Goal: Task Accomplishment & Management: Use online tool/utility

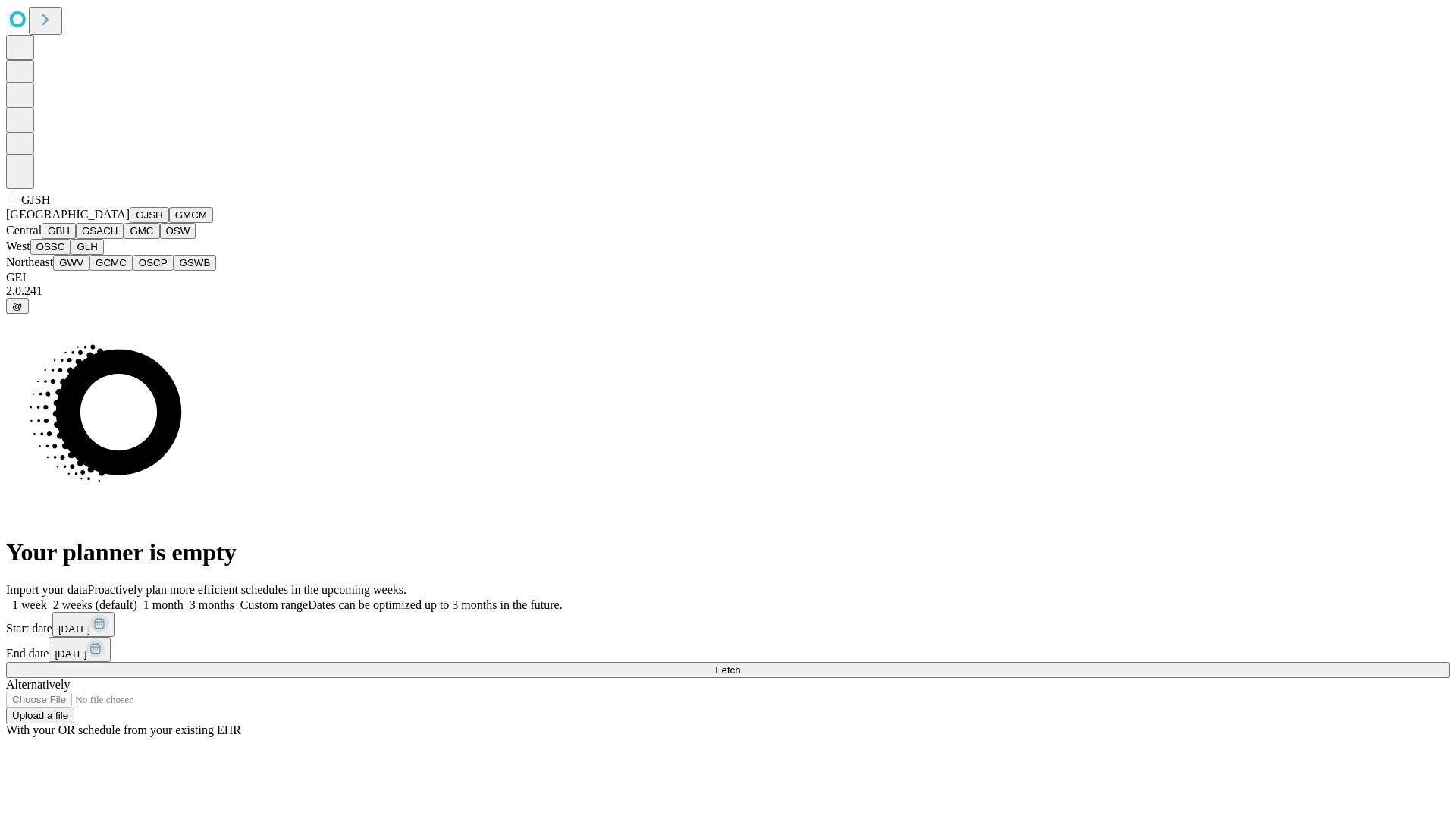
click at [129, 223] on button "GJSH" at bounding box center [148, 215] width 40 height 16
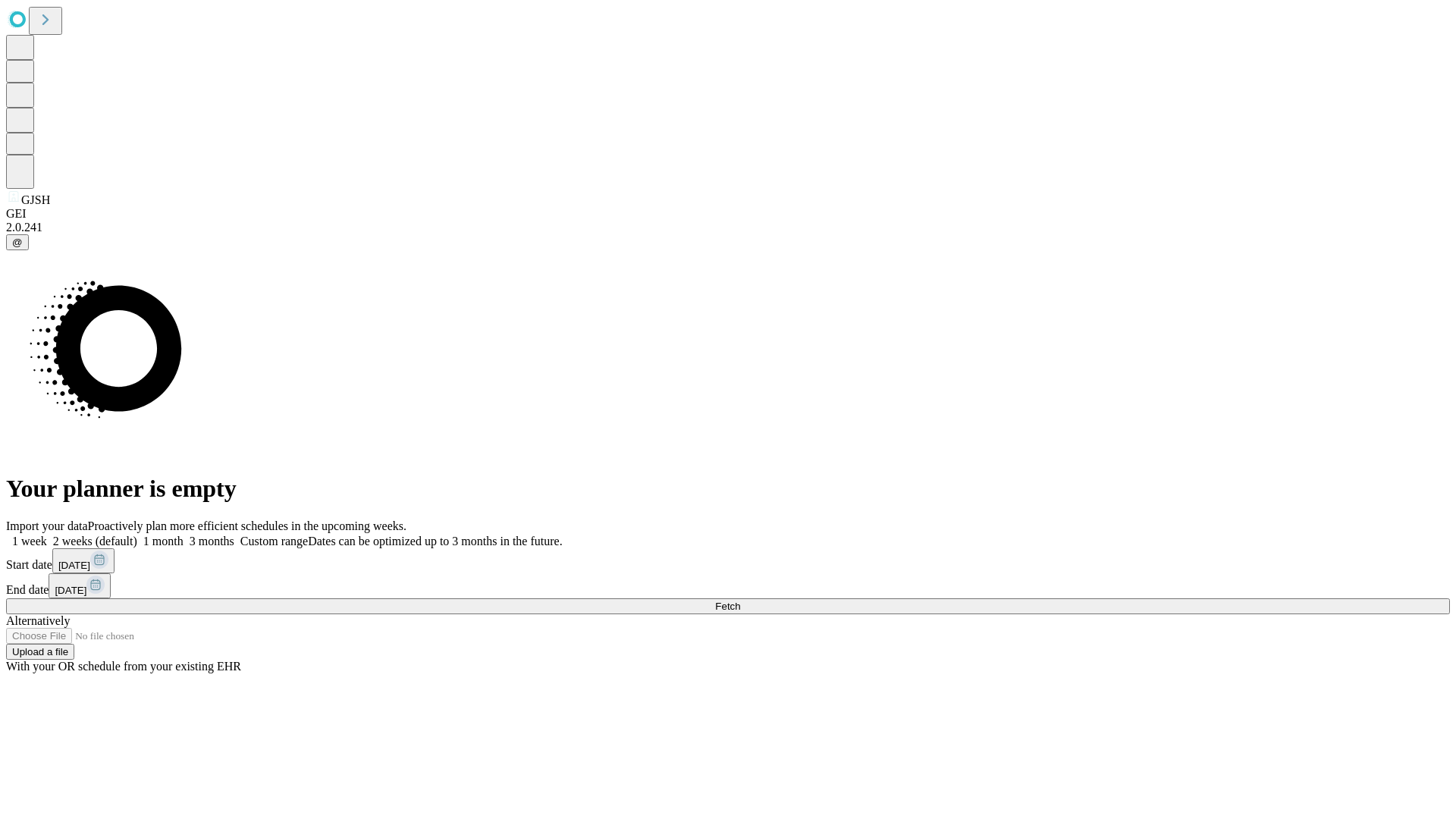
click at [183, 534] on label "1 month" at bounding box center [160, 540] width 46 height 13
click at [741, 601] on span "Fetch" at bounding box center [728, 607] width 25 height 12
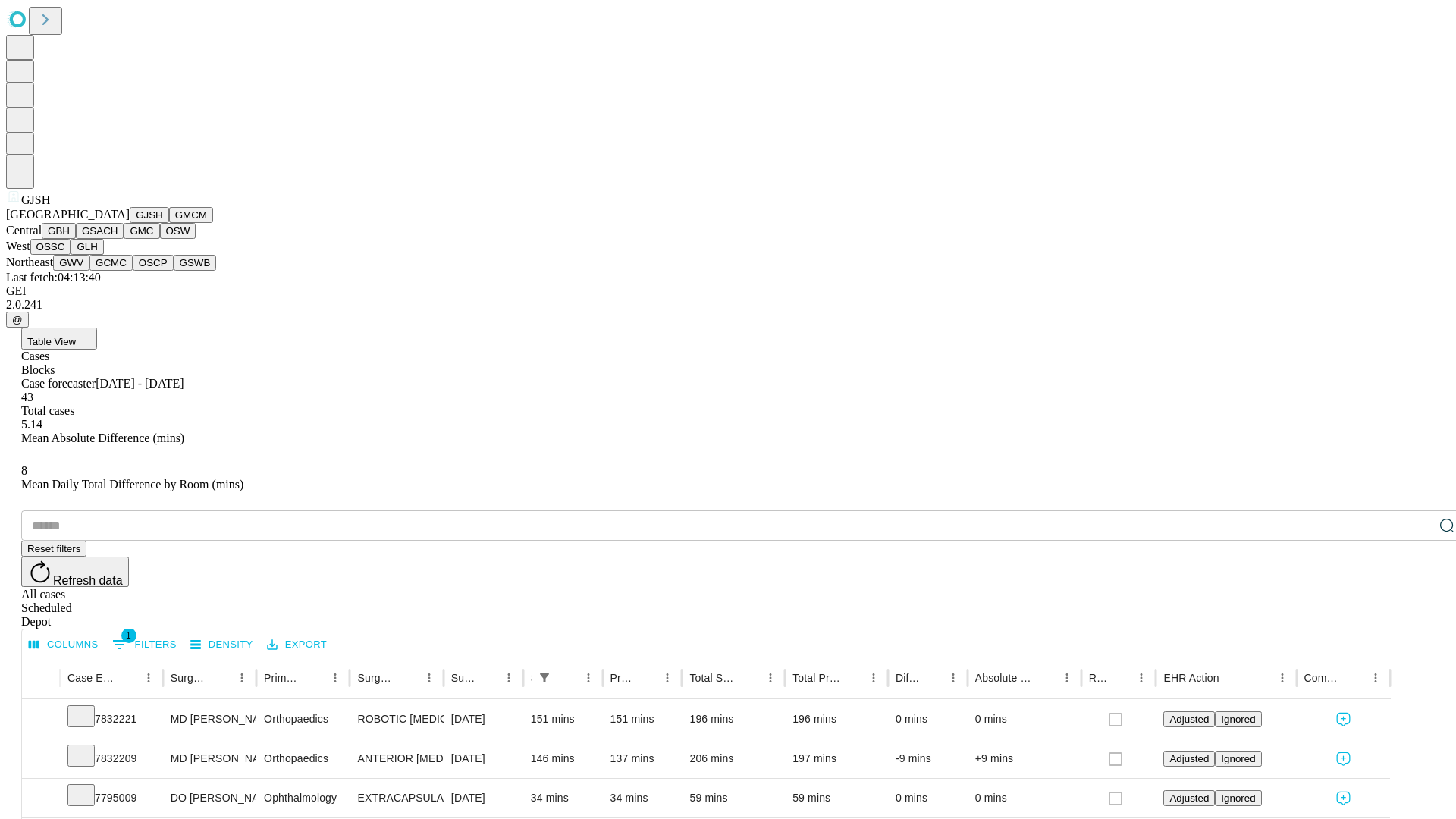
click at [169, 223] on button "GMCM" at bounding box center [191, 215] width 44 height 16
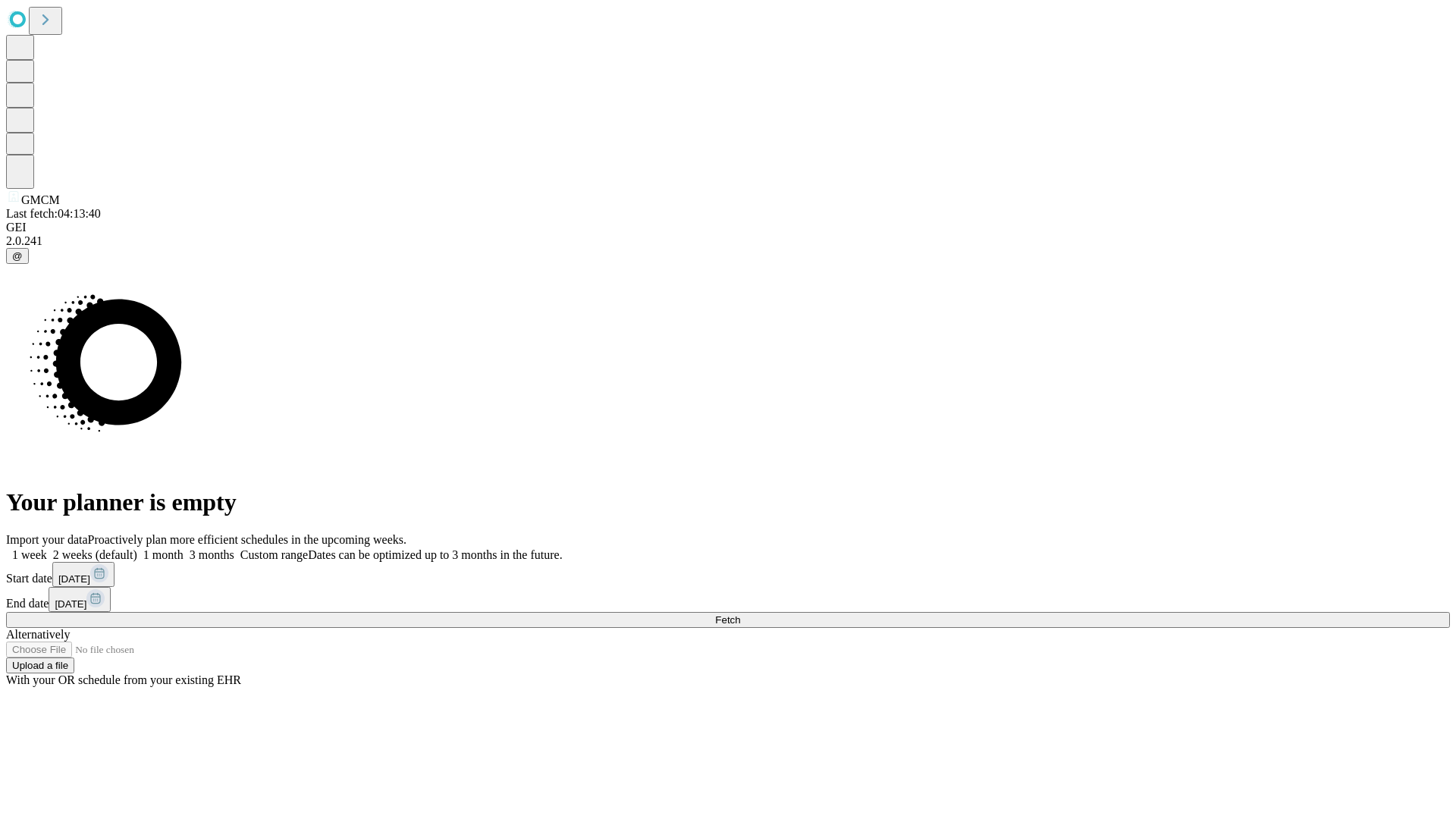
click at [183, 549] on label "1 month" at bounding box center [160, 555] width 46 height 13
click at [741, 614] on span "Fetch" at bounding box center [728, 620] width 25 height 12
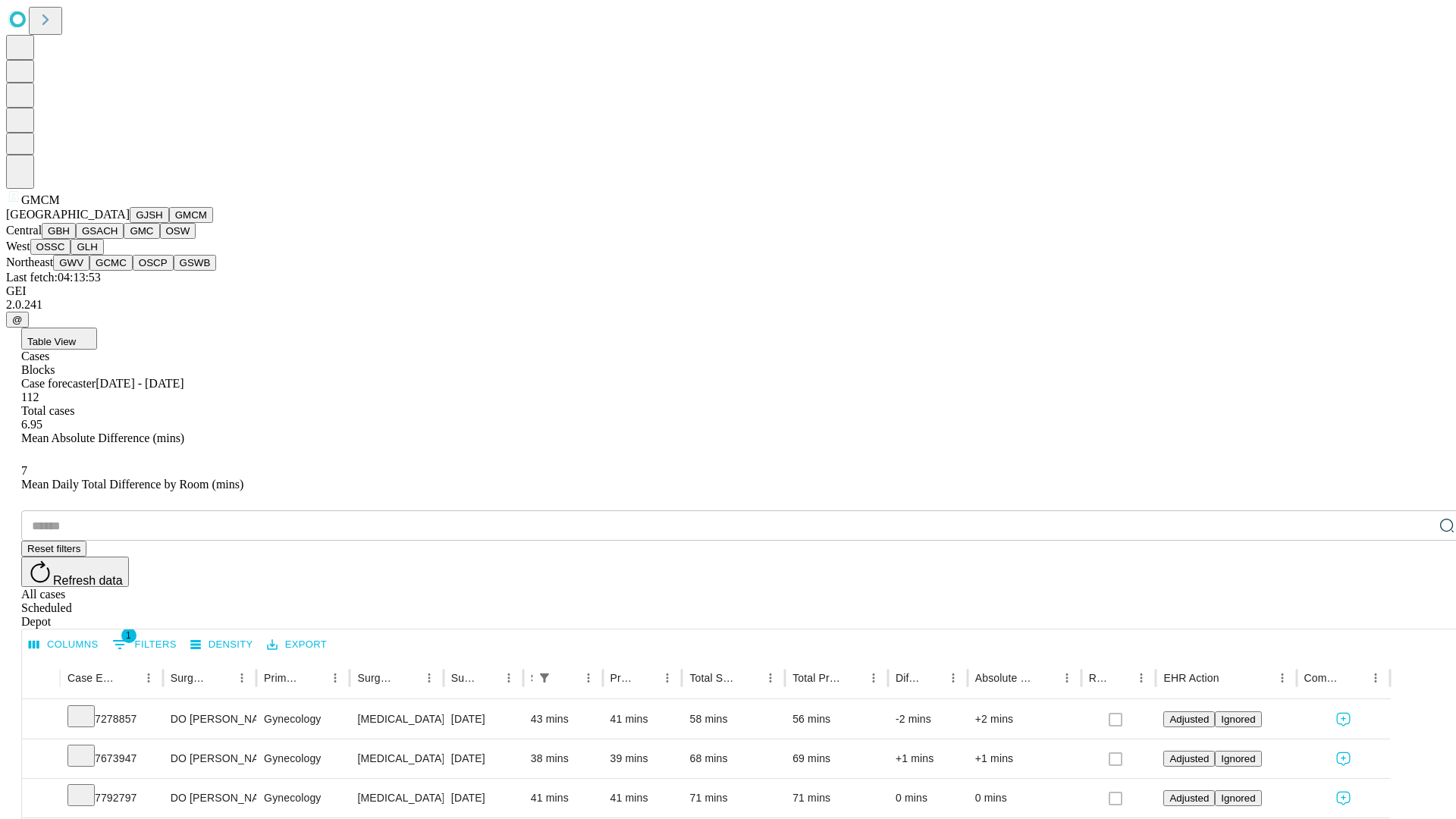
click at [76, 239] on button "GBH" at bounding box center [58, 231] width 34 height 16
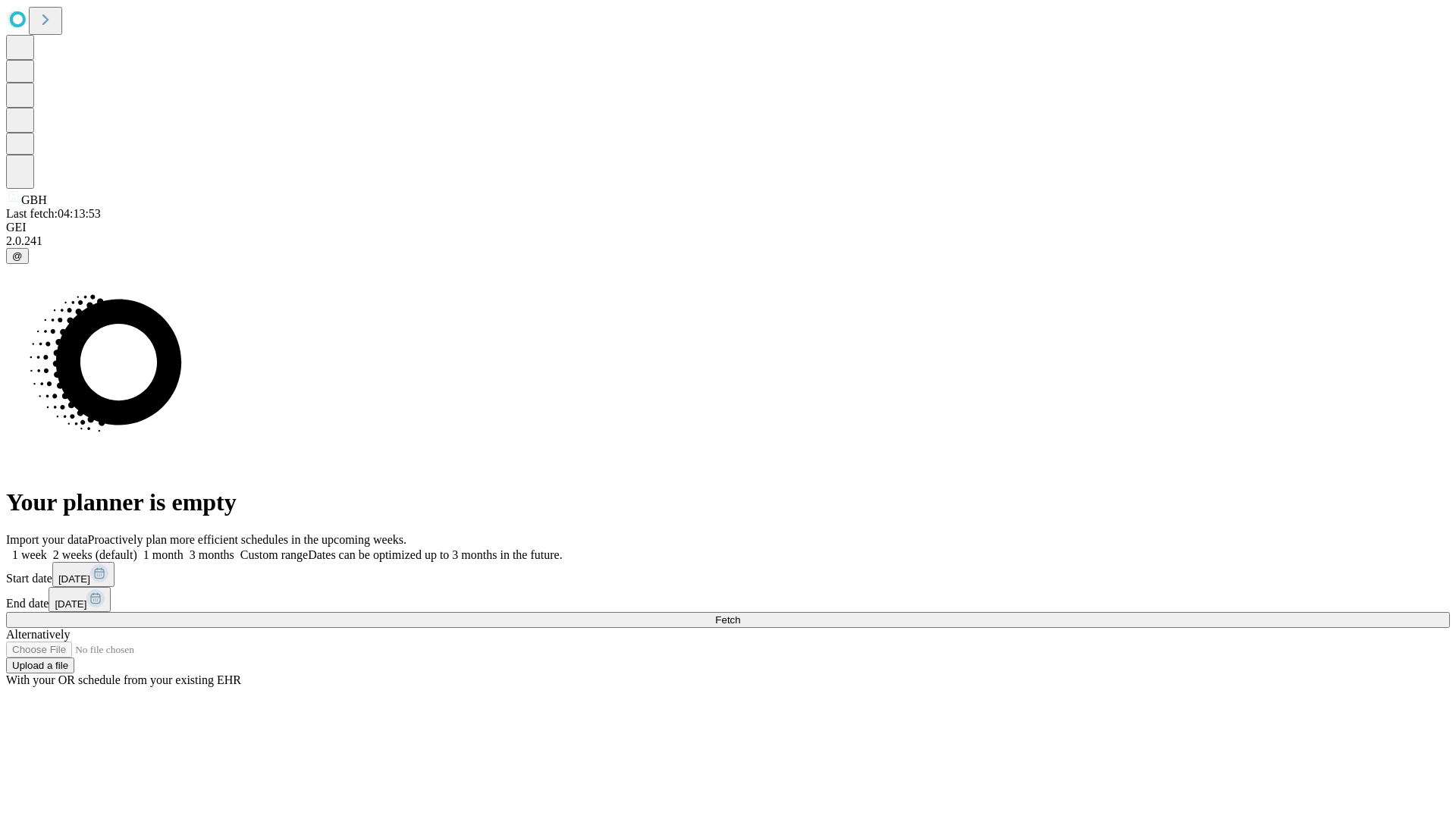
click at [183, 549] on label "1 month" at bounding box center [160, 555] width 46 height 13
click at [741, 614] on span "Fetch" at bounding box center [728, 620] width 25 height 12
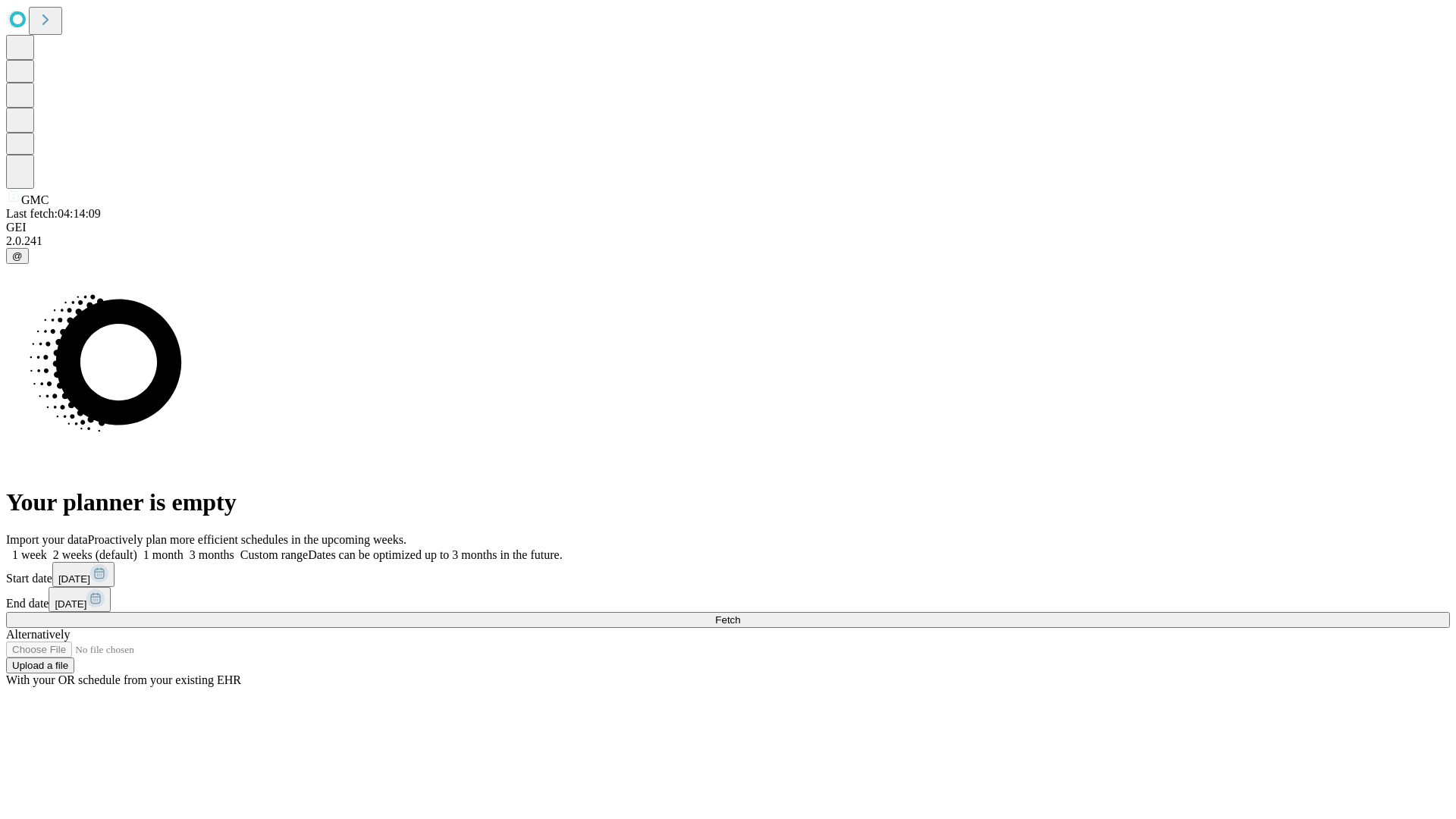
click at [183, 549] on label "1 month" at bounding box center [160, 555] width 46 height 13
click at [741, 614] on span "Fetch" at bounding box center [728, 620] width 25 height 12
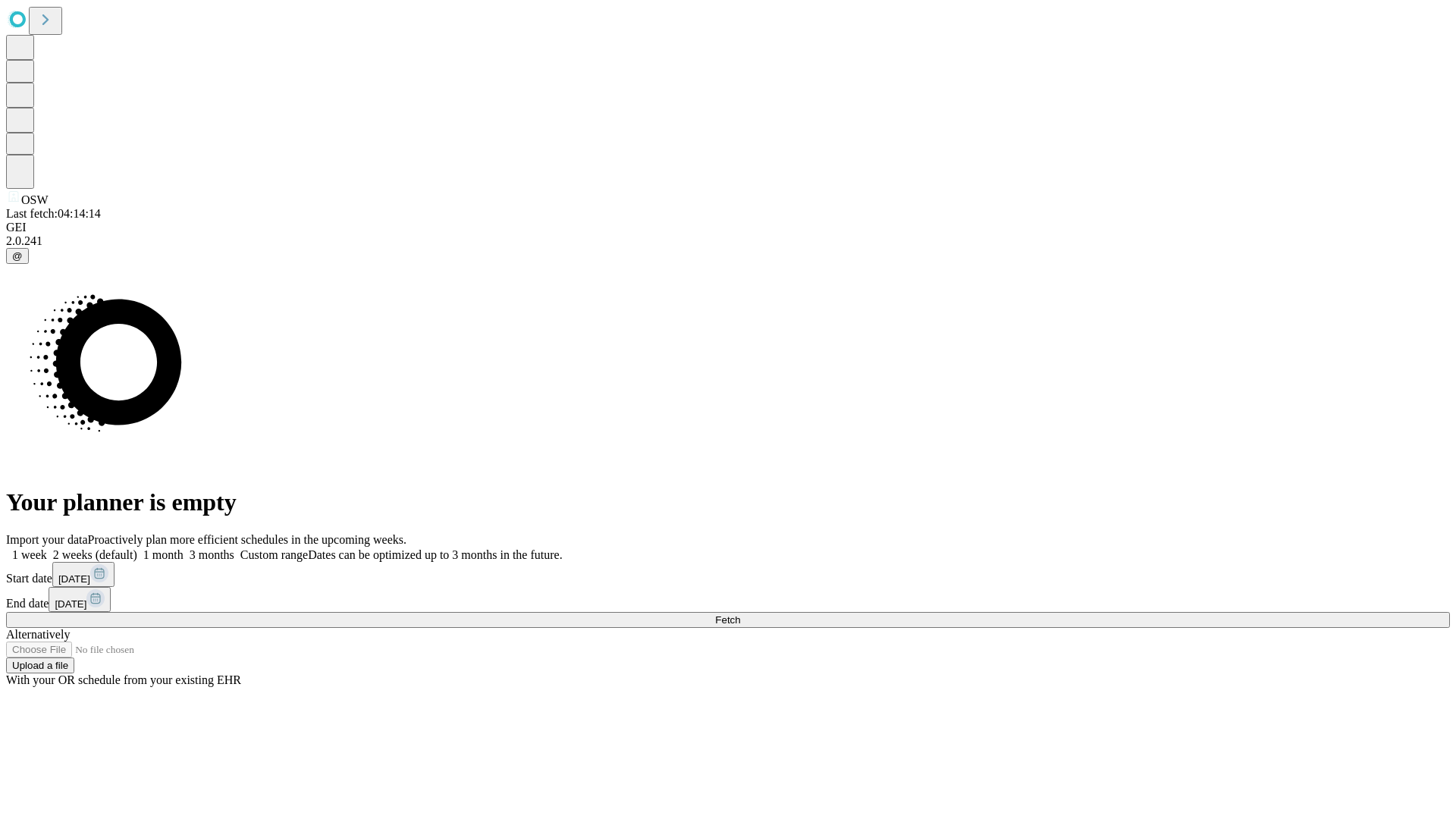
click at [183, 549] on label "1 month" at bounding box center [160, 555] width 46 height 13
click at [741, 614] on span "Fetch" at bounding box center [728, 620] width 25 height 12
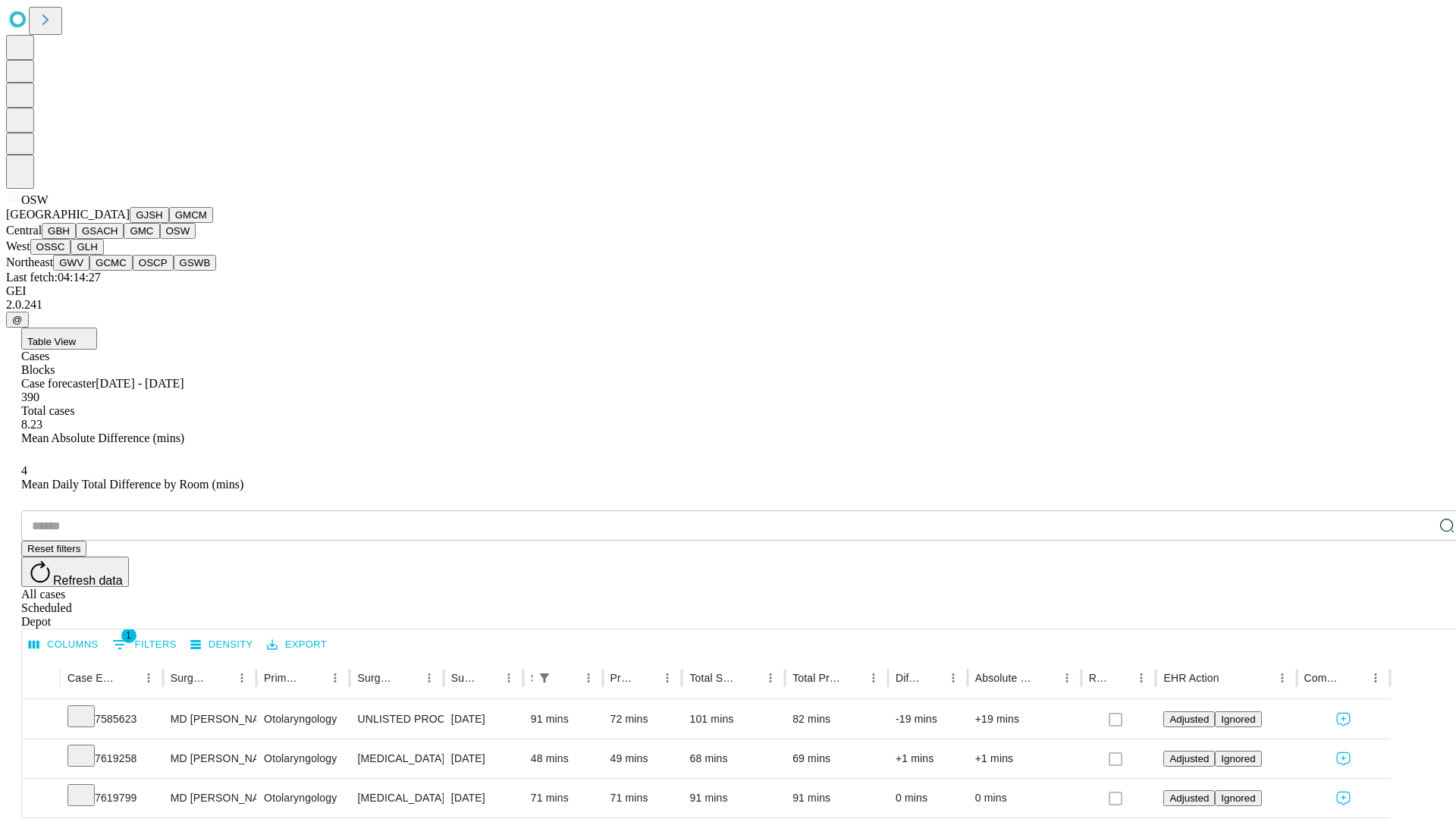
click at [71, 255] on button "OSSC" at bounding box center [50, 247] width 40 height 16
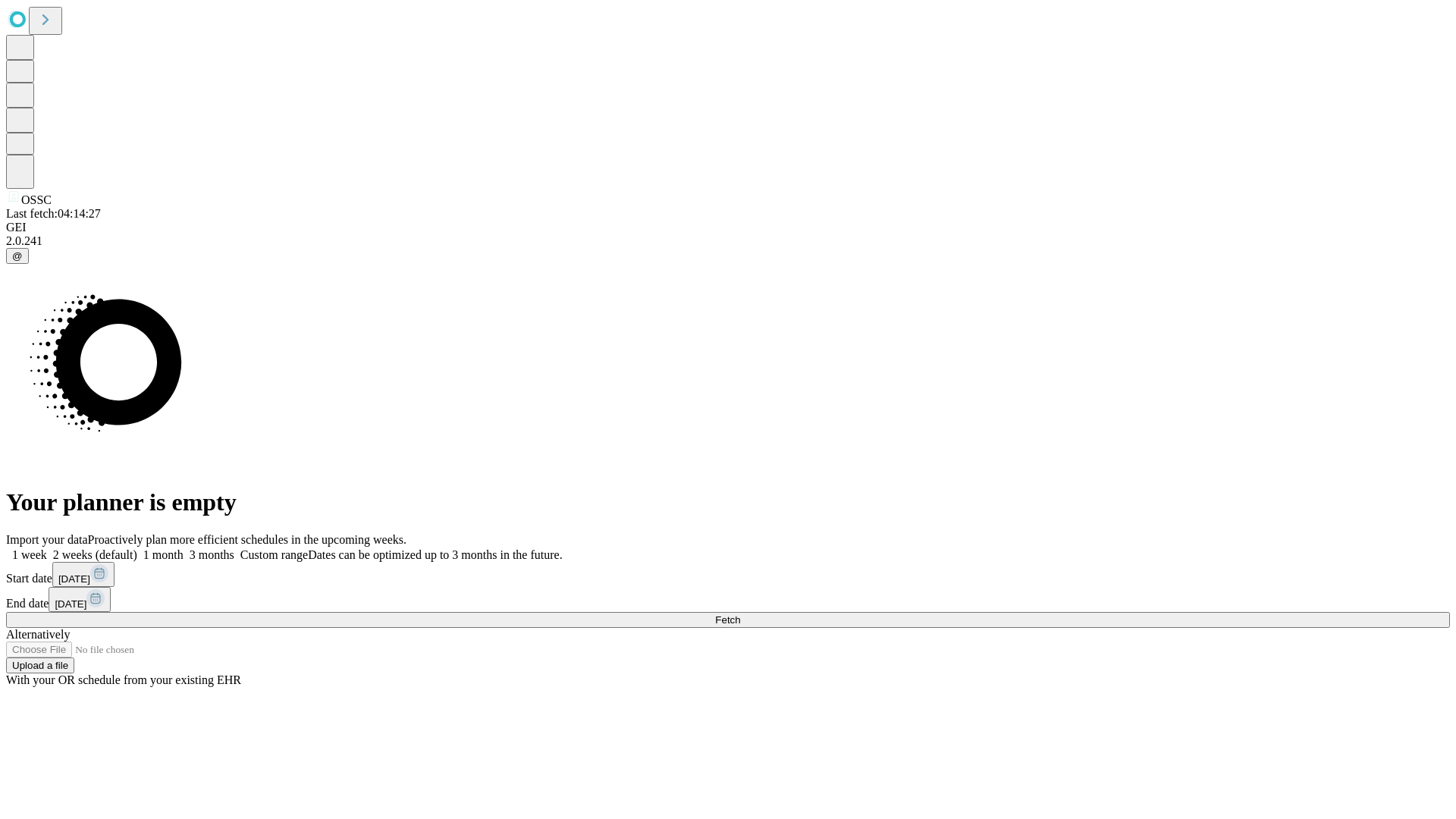
click at [183, 549] on label "1 month" at bounding box center [160, 555] width 46 height 13
click at [741, 614] on span "Fetch" at bounding box center [728, 620] width 25 height 12
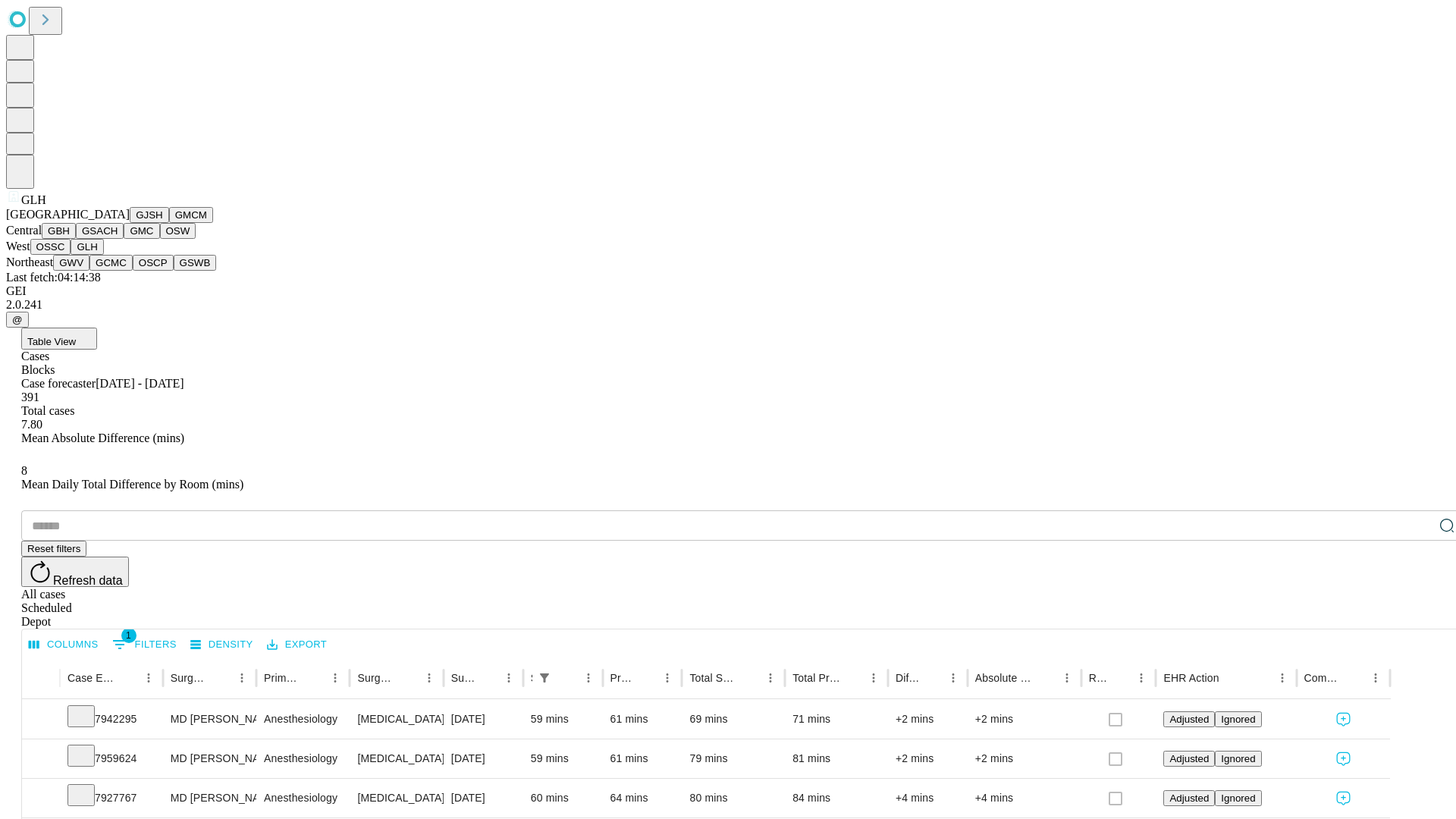
click at [90, 271] on button "GWV" at bounding box center [71, 262] width 37 height 16
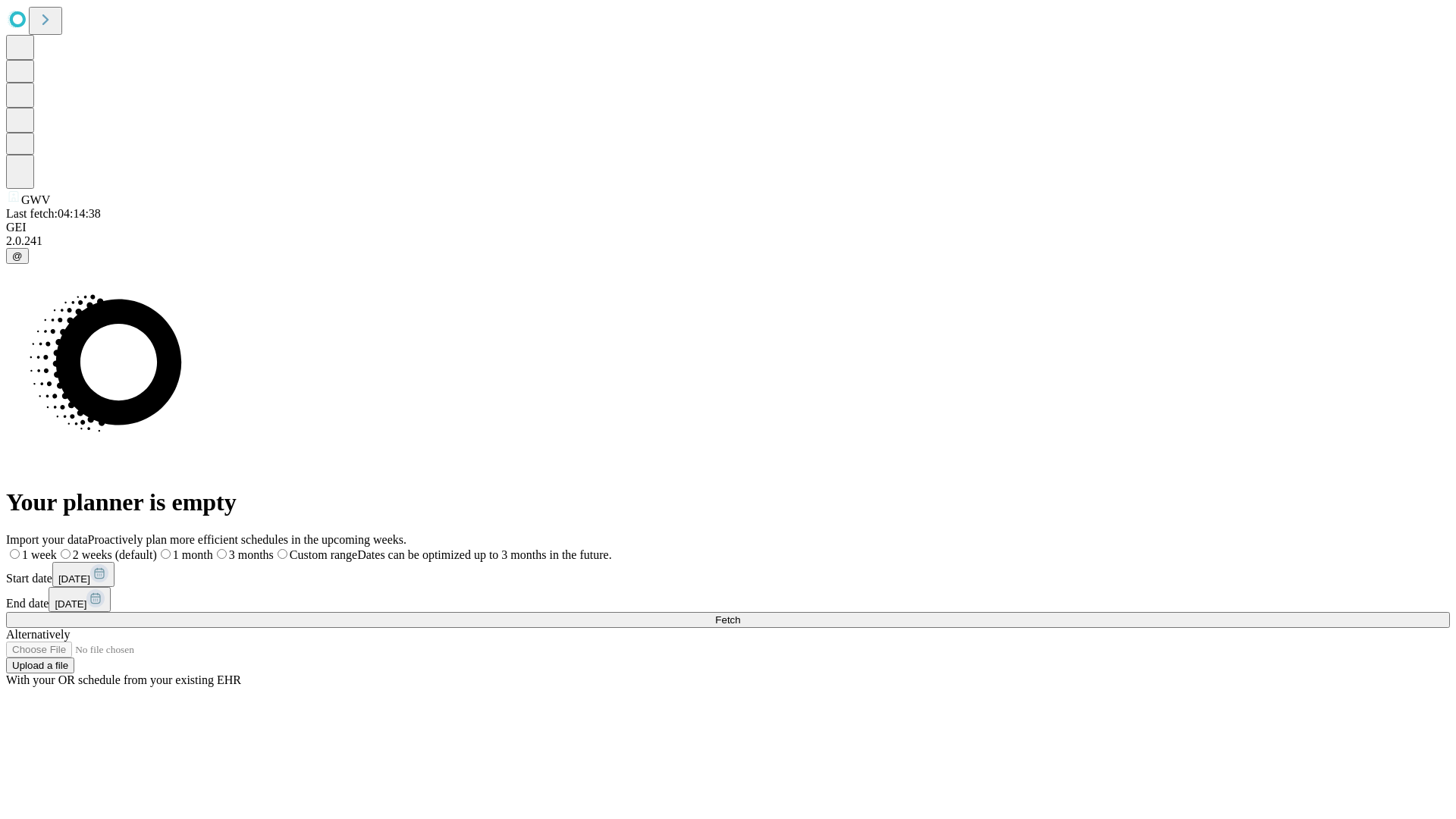
click at [213, 549] on label "1 month" at bounding box center [185, 555] width 56 height 13
click at [741, 614] on span "Fetch" at bounding box center [728, 620] width 25 height 12
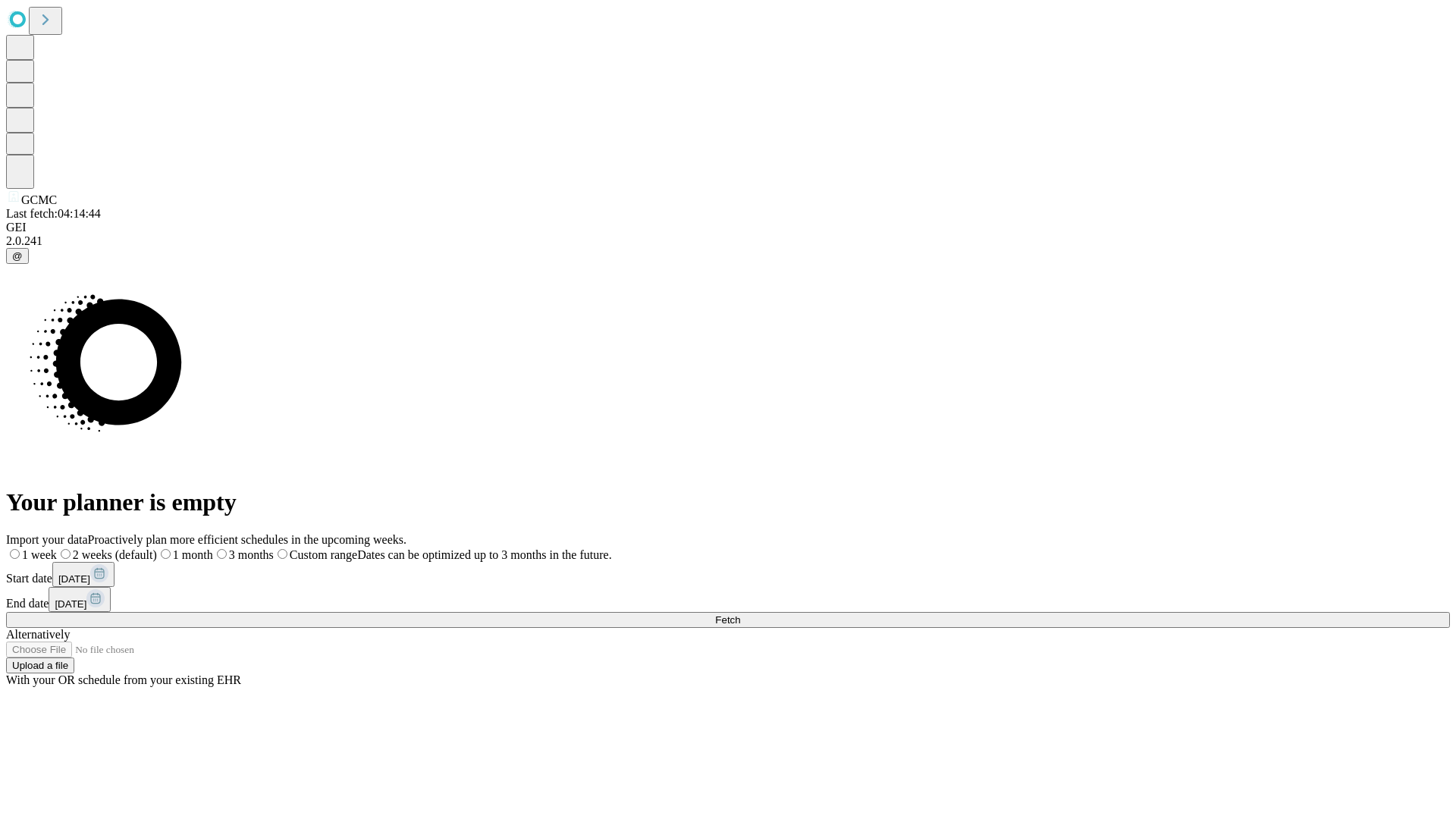
click at [741, 614] on span "Fetch" at bounding box center [728, 620] width 25 height 12
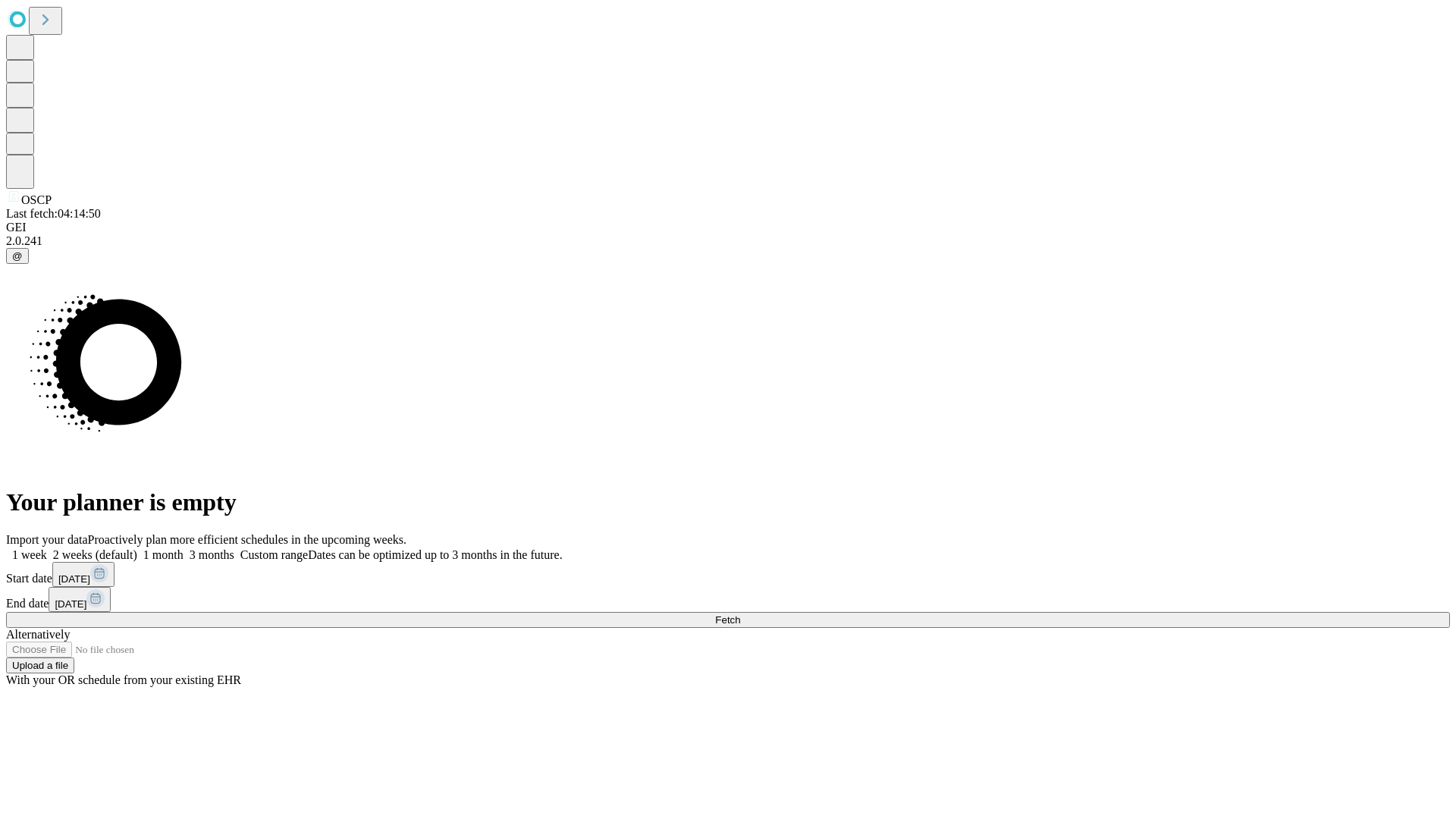
click at [741, 614] on span "Fetch" at bounding box center [728, 620] width 25 height 12
